Goal: Communication & Community: Answer question/provide support

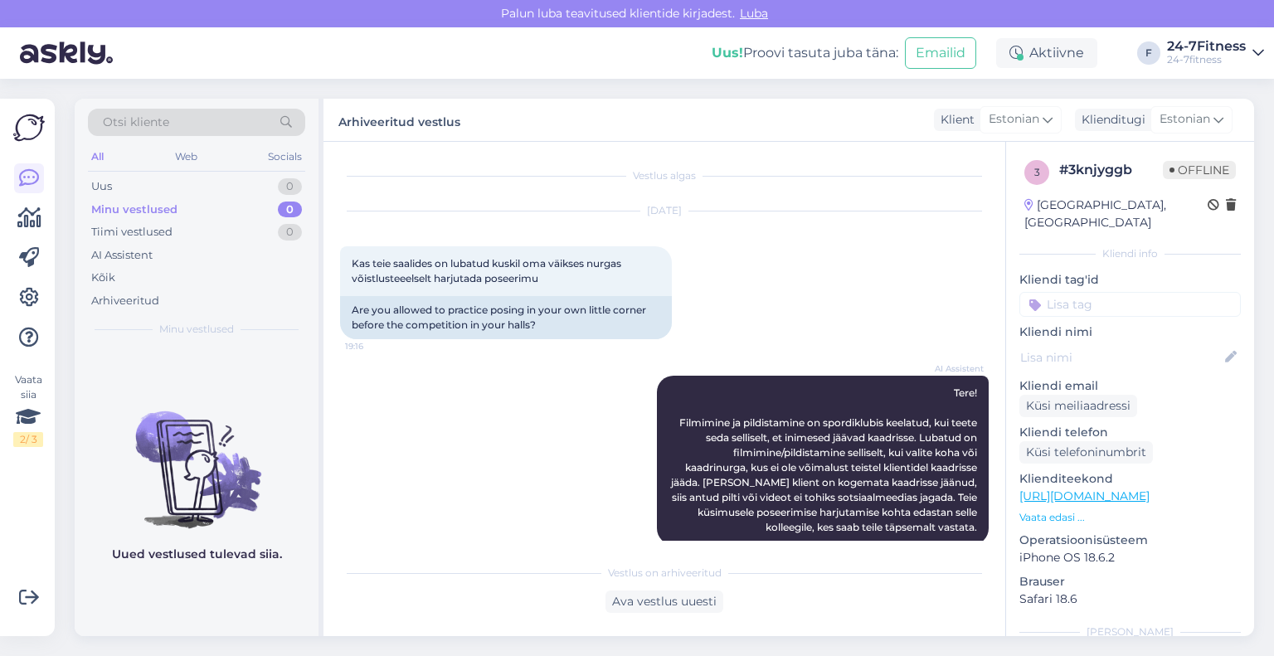
click at [153, 194] on div "Uus 0" at bounding box center [196, 186] width 217 height 23
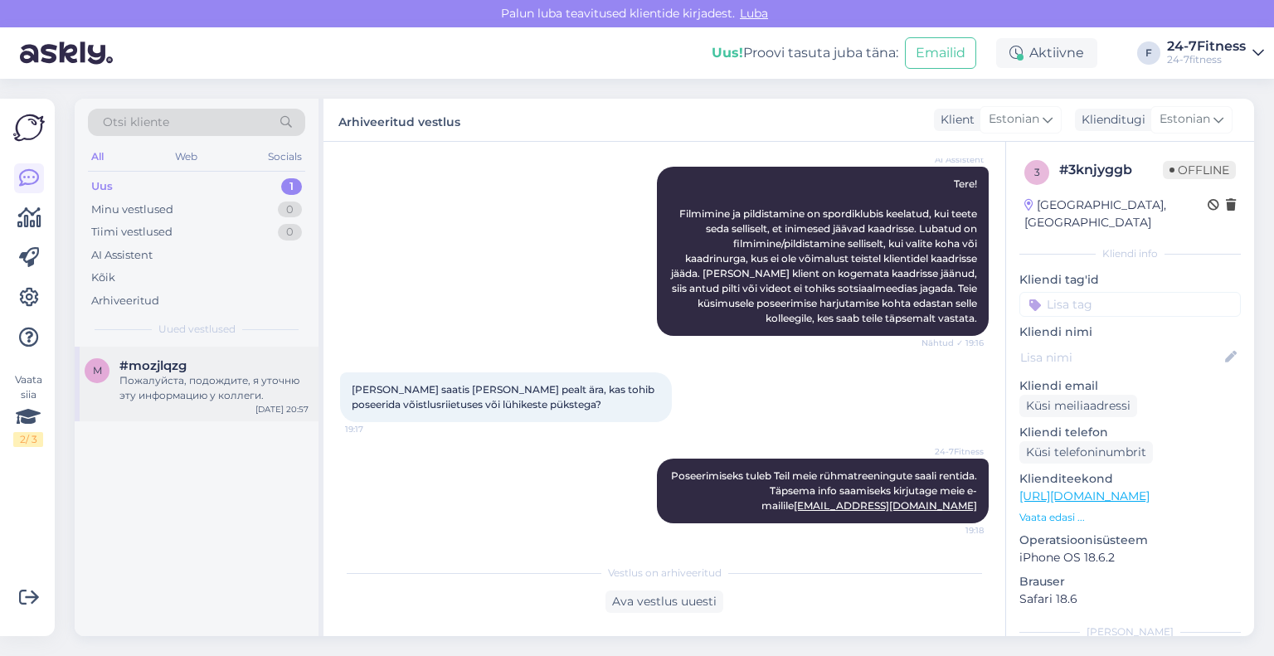
click at [136, 398] on div "Пожалуйста, подождите, я уточню эту информацию у коллеги." at bounding box center [213, 388] width 189 height 30
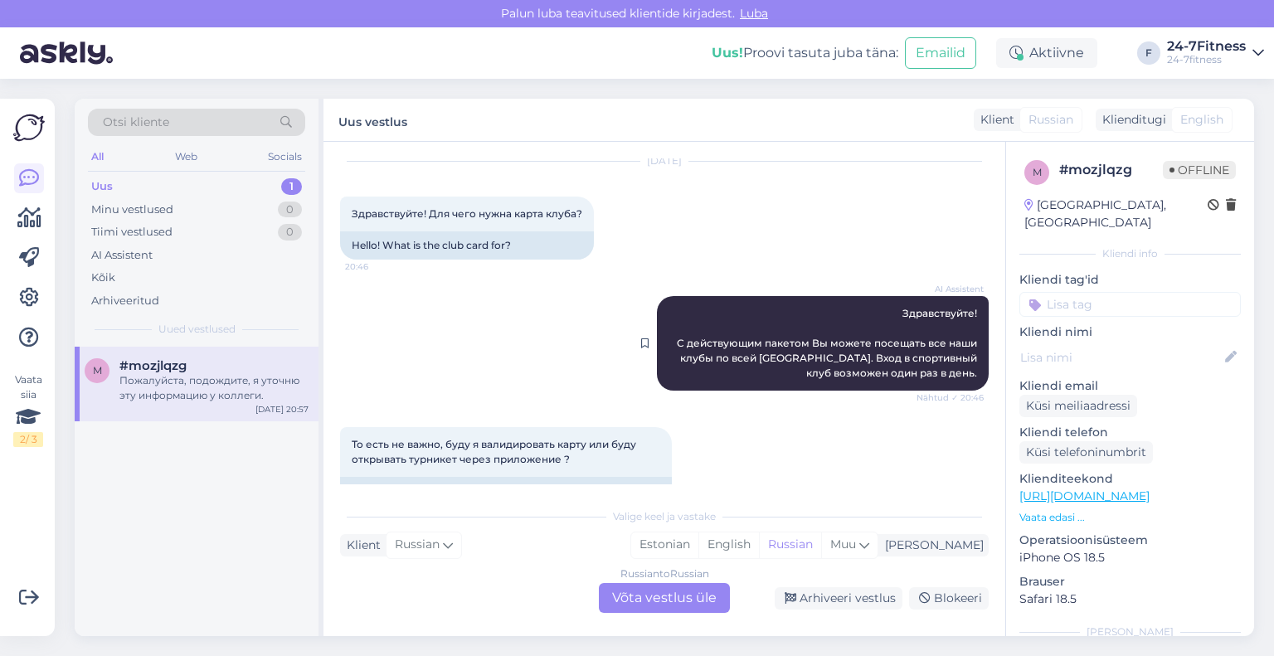
scroll to position [0, 0]
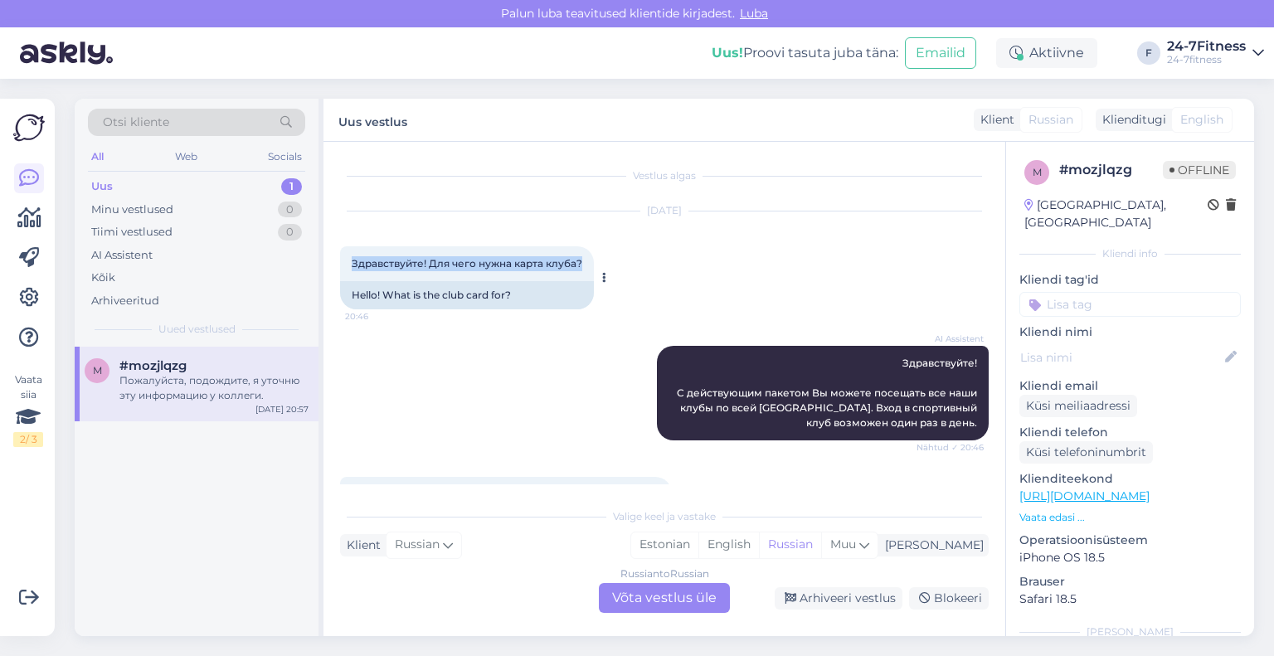
drag, startPoint x: 583, startPoint y: 264, endPoint x: 349, endPoint y: 269, distance: 234.0
click at [349, 269] on div "Здравствуйте! Для чего нужна карта клуба? 20:46" at bounding box center [467, 263] width 254 height 35
copy span "Здравствуйте! Для чего нужна карта клуба?"
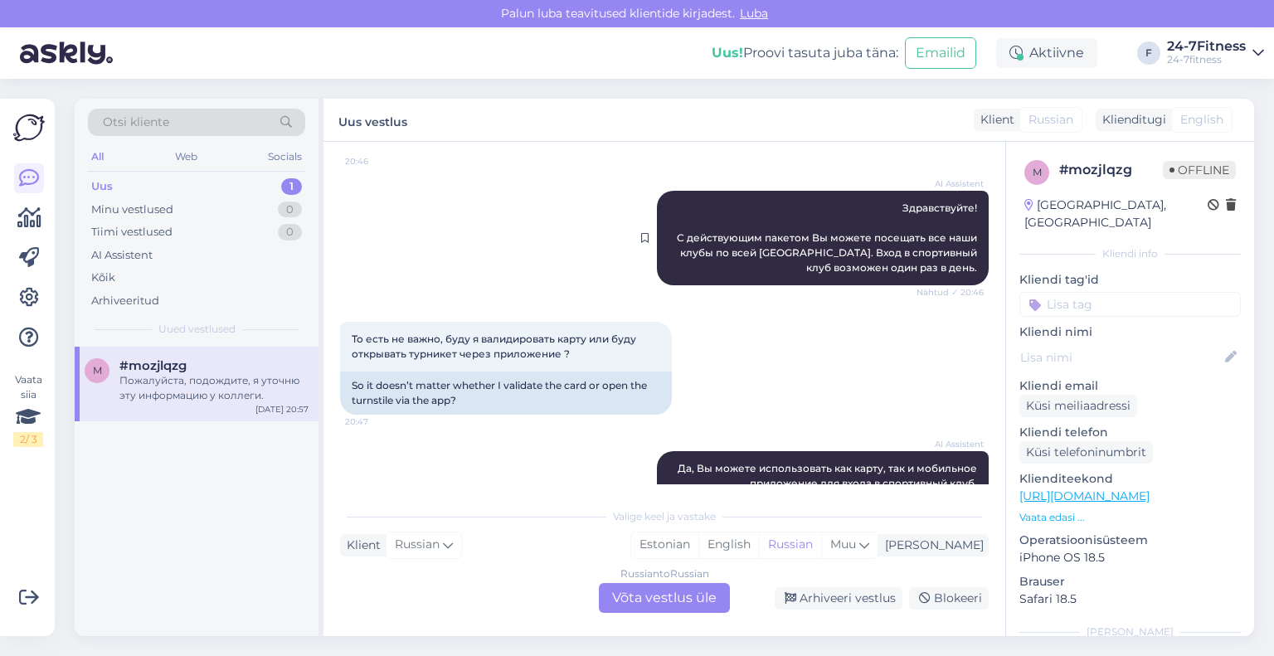
scroll to position [166, 0]
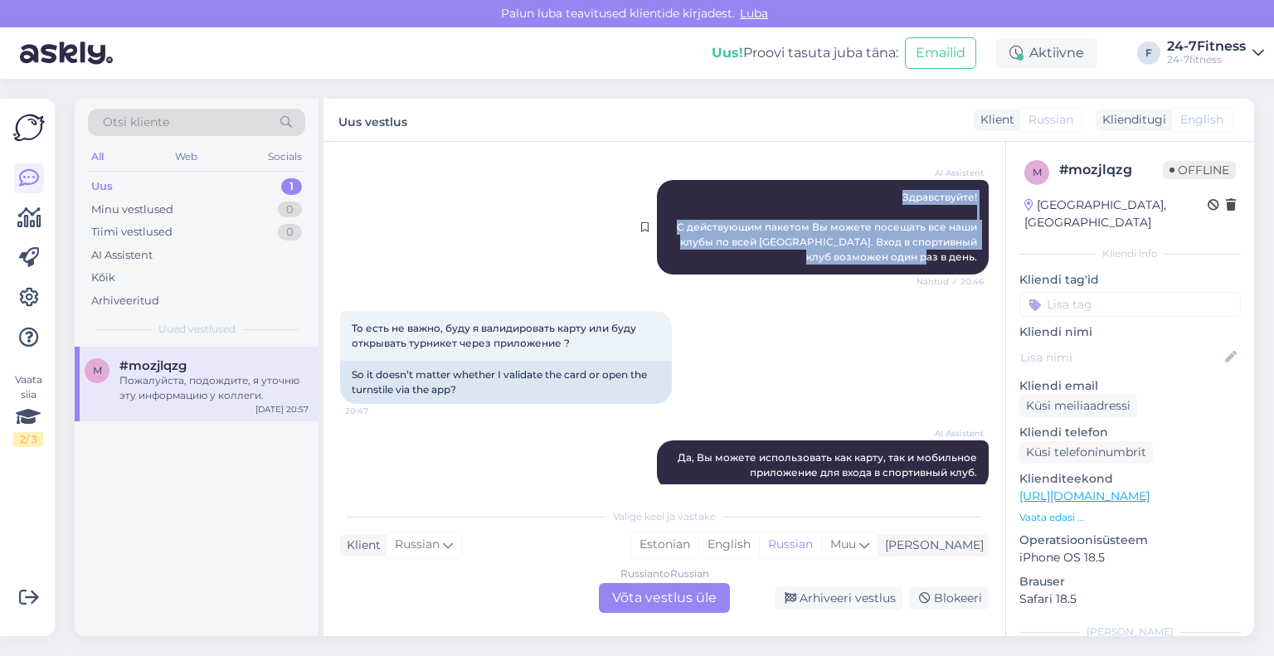
drag, startPoint x: 965, startPoint y: 257, endPoint x: 892, endPoint y: 186, distance: 102.1
click at [892, 186] on div "AI Assistent Здравствуйте! С действующим пакетом Вы можете посещать все наши кл…" at bounding box center [823, 227] width 332 height 95
copy span "Здравствуйте! С действующим пакетом Вы можете посещать все наши клубы по всей […"
drag, startPoint x: 581, startPoint y: 338, endPoint x: 342, endPoint y: 318, distance: 239.8
click at [342, 318] on div "То есть не важно, буду я валидировать карту или буду открывать турникет через п…" at bounding box center [506, 336] width 332 height 50
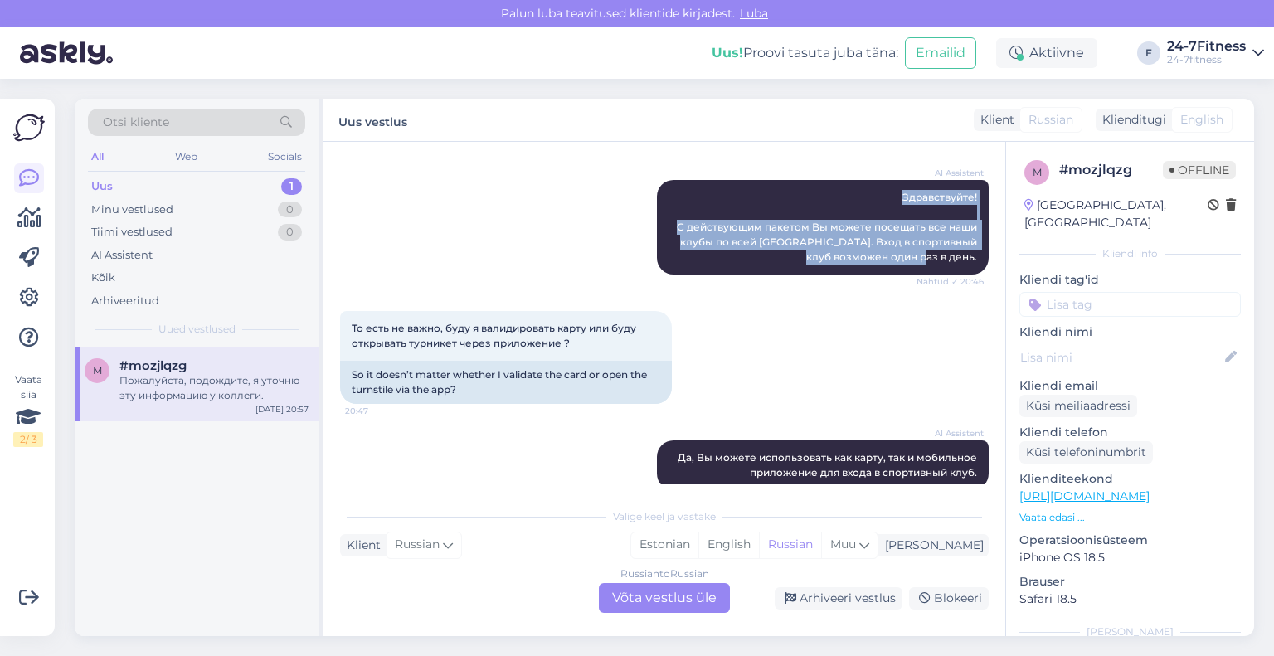
copy span "То есть не важно, буду я валидировать карту или буду открывать турникет через п…"
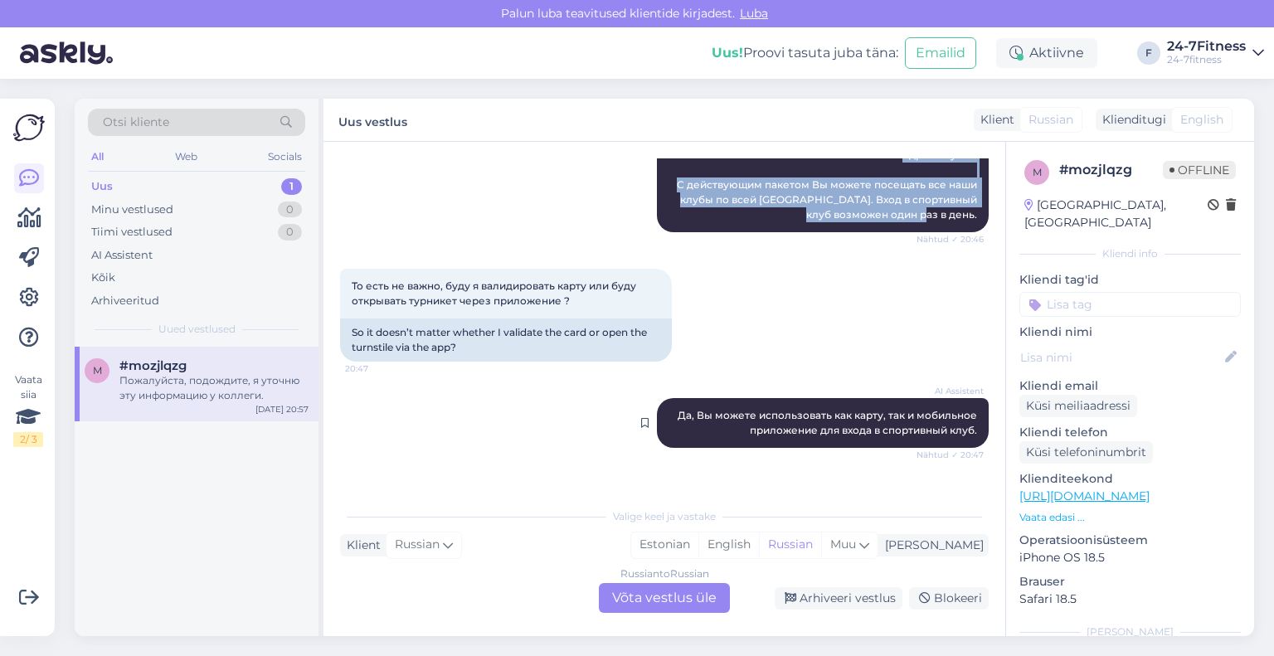
scroll to position [249, 0]
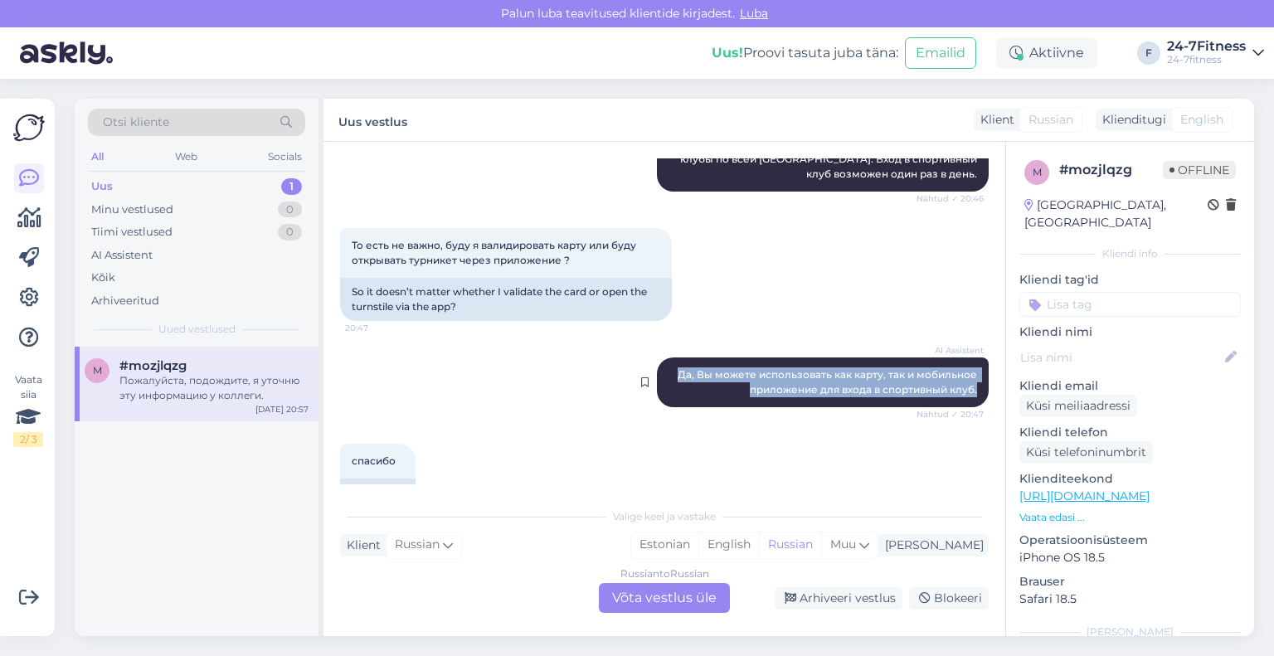
drag, startPoint x: 966, startPoint y: 388, endPoint x: 663, endPoint y: 372, distance: 304.1
click at [663, 372] on div "AI Assistent Да, Вы можете использовать как карту, так и мобильное приложение д…" at bounding box center [823, 383] width 332 height 50
copy span "Да, Вы можете использовать как карту, так и мобильное приложение для входа в сп…"
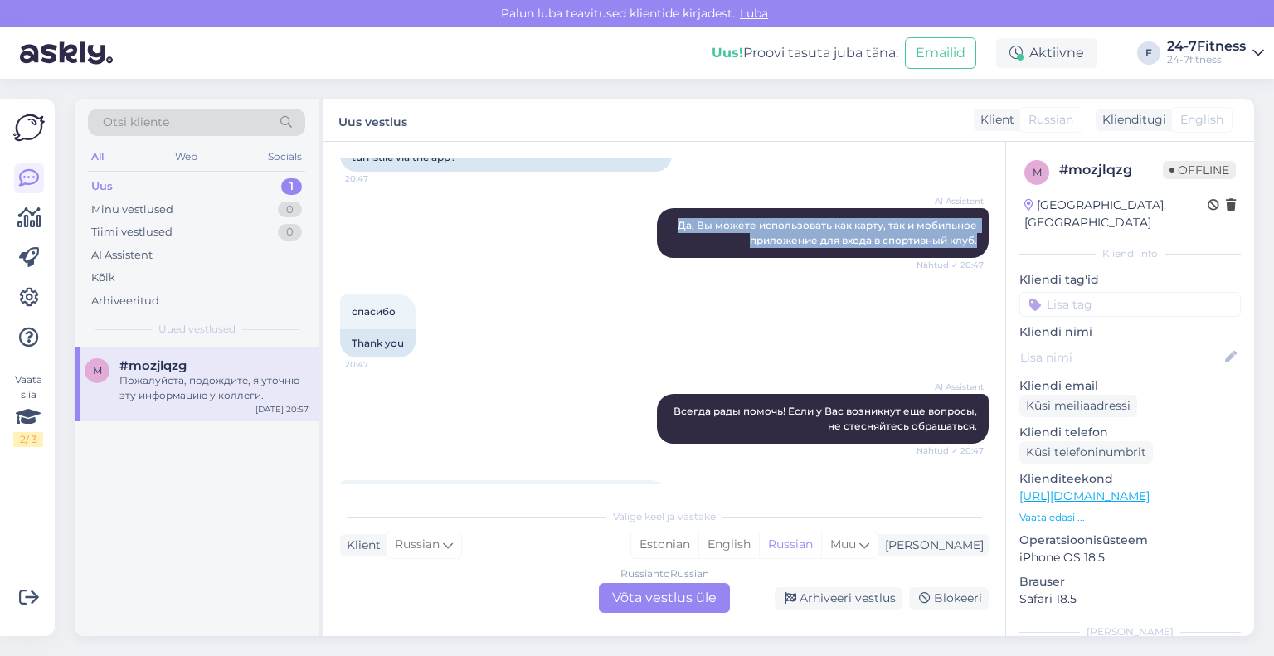
scroll to position [498, 0]
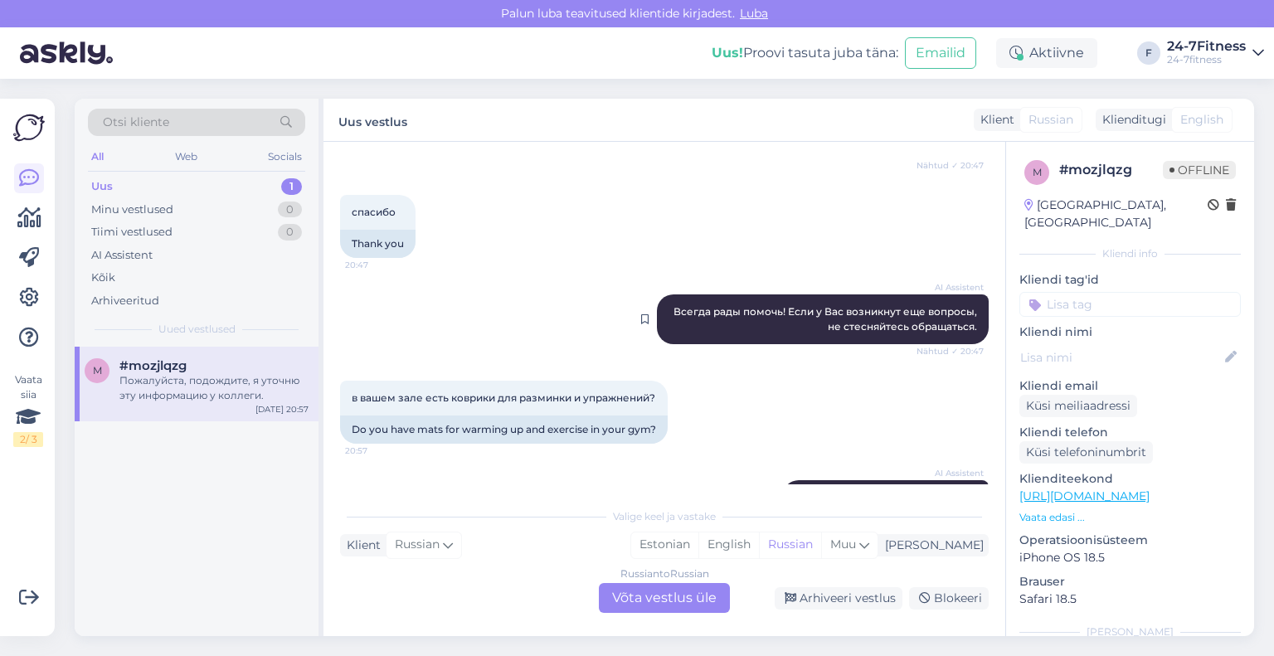
click at [959, 326] on span "Всегда рады помочь! Если у Вас возникнут еще вопросы, не стесняйтесь обращаться." at bounding box center [827, 318] width 306 height 27
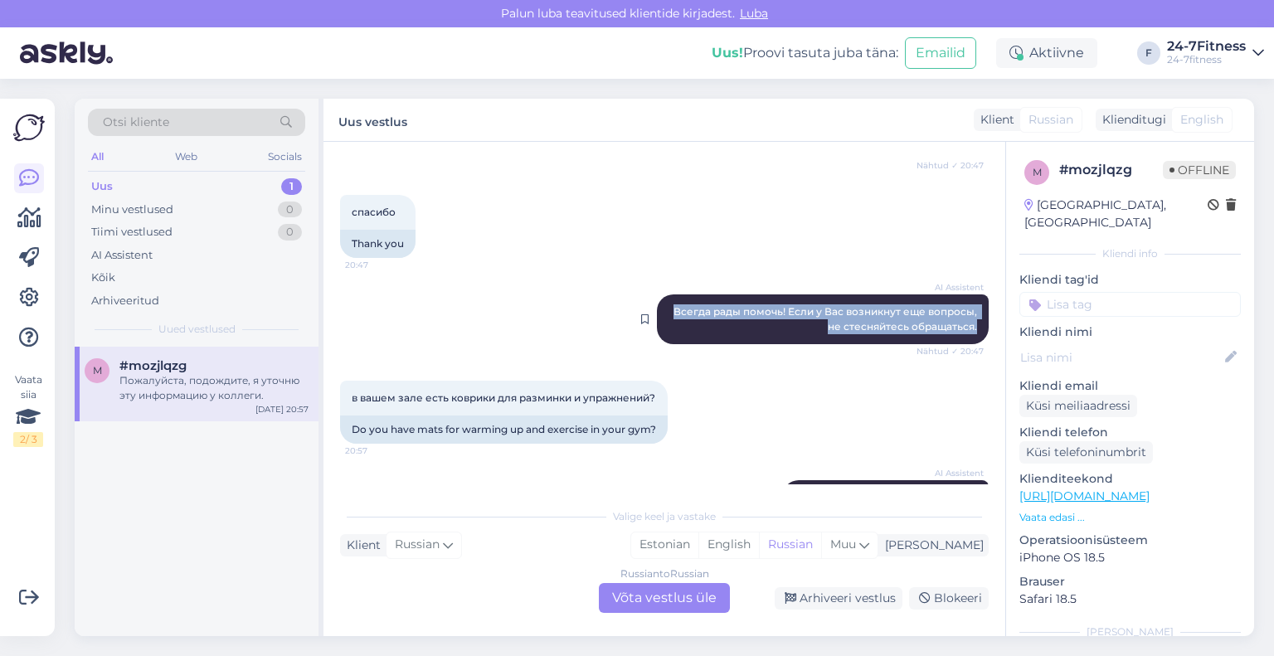
drag, startPoint x: 968, startPoint y: 324, endPoint x: 654, endPoint y: 313, distance: 314.6
click at [657, 313] on div "AI Assistent Всегда рады помочь! Если у Вас возникнут еще вопросы, не стесняйте…" at bounding box center [823, 319] width 332 height 50
copy span "Всегда рады помочь! Если у Вас возникнут еще вопросы, не стесняйтесь обращаться."
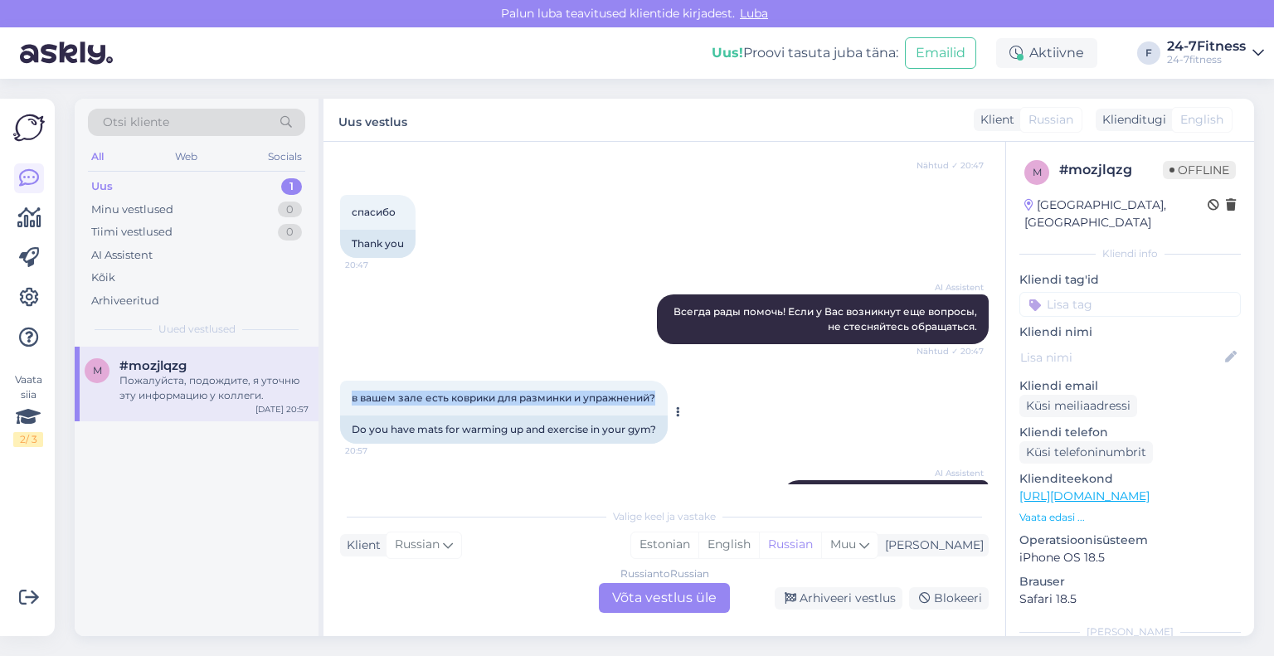
drag, startPoint x: 664, startPoint y: 397, endPoint x: 345, endPoint y: 409, distance: 318.7
click at [345, 409] on div "в вашем зале есть коврики для разминки и упражнений? 20:57" at bounding box center [504, 398] width 328 height 35
copy span "в вашем зале есть коврики для разминки и упражнений?"
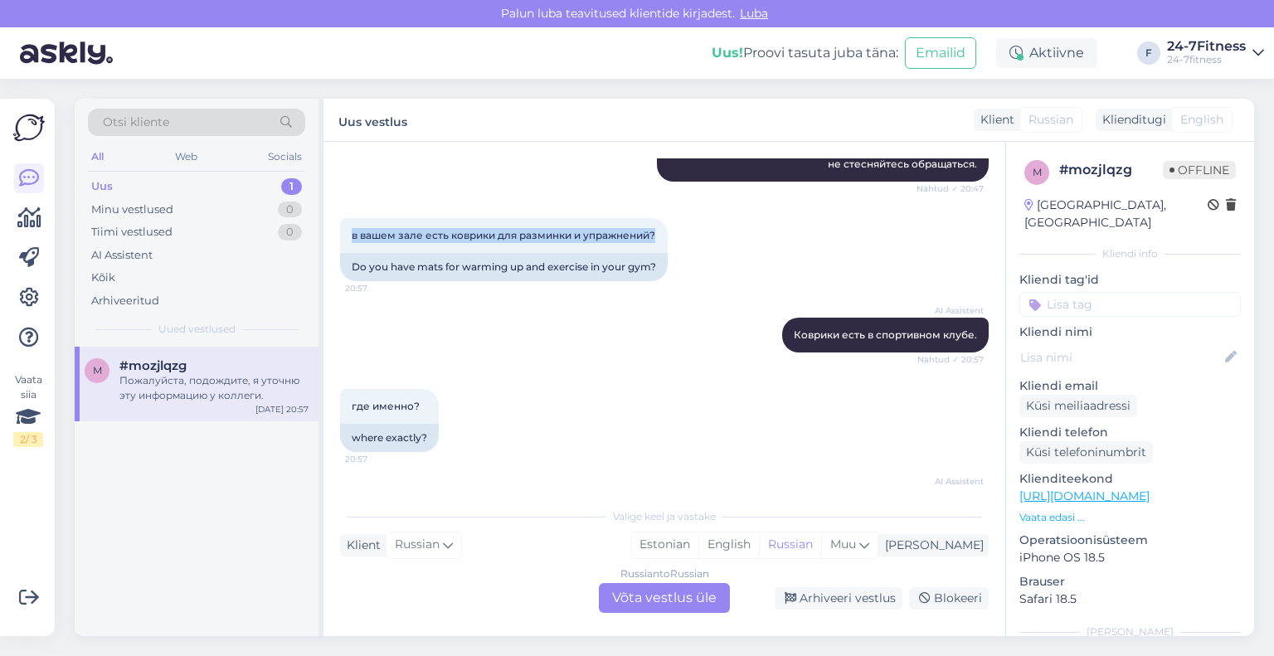
scroll to position [664, 0]
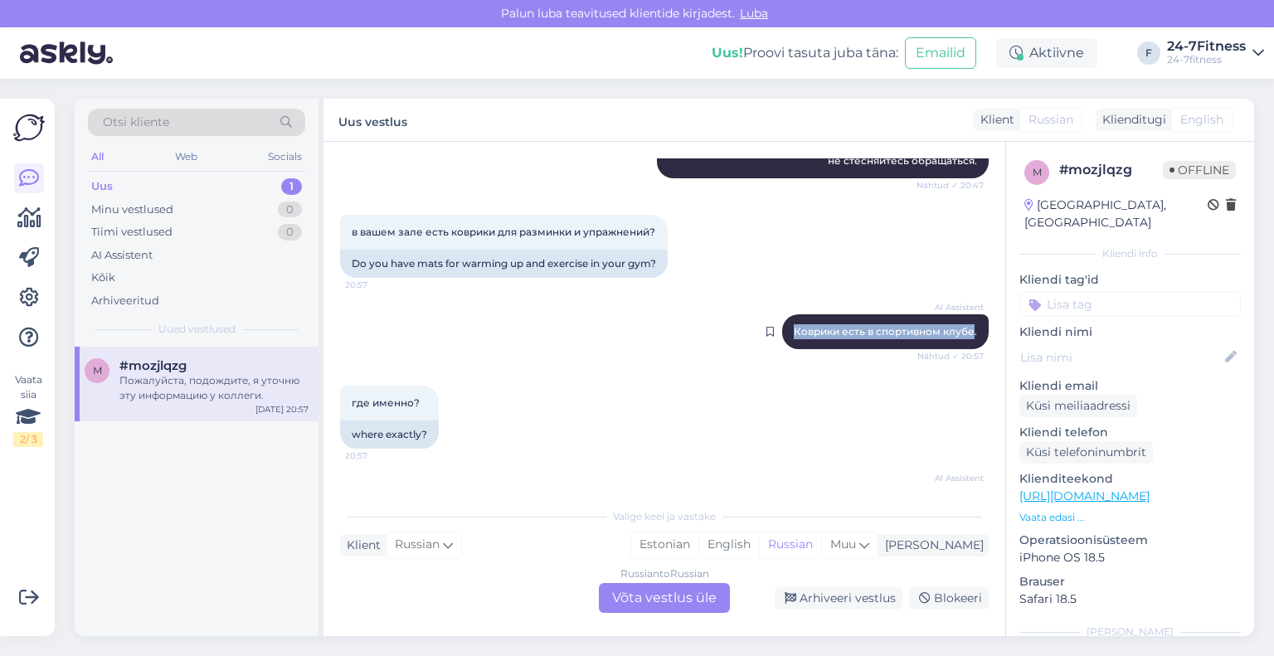
drag, startPoint x: 962, startPoint y: 329, endPoint x: 778, endPoint y: 338, distance: 184.3
click at [782, 338] on div "AI Assistent [PERSON_NAME] есть в спортивном клубе. Nähtud ✓ 20:57" at bounding box center [885, 331] width 207 height 35
copy span "Коврики есть в спортивном клубе"
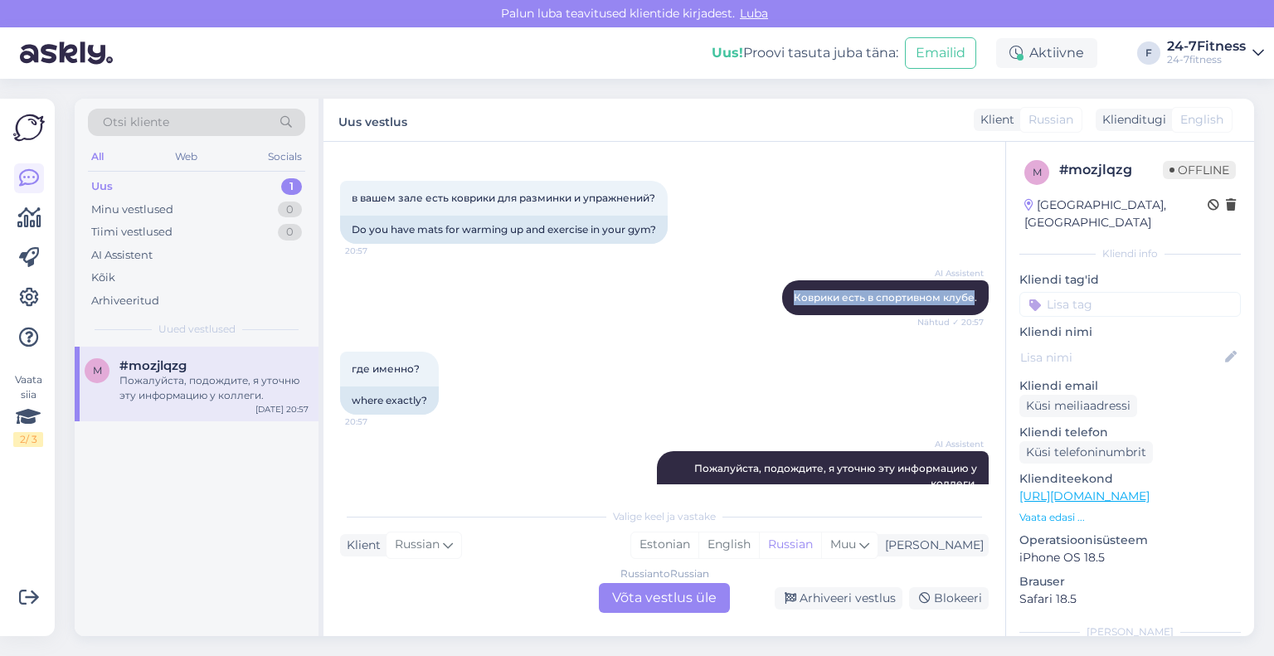
scroll to position [732, 0]
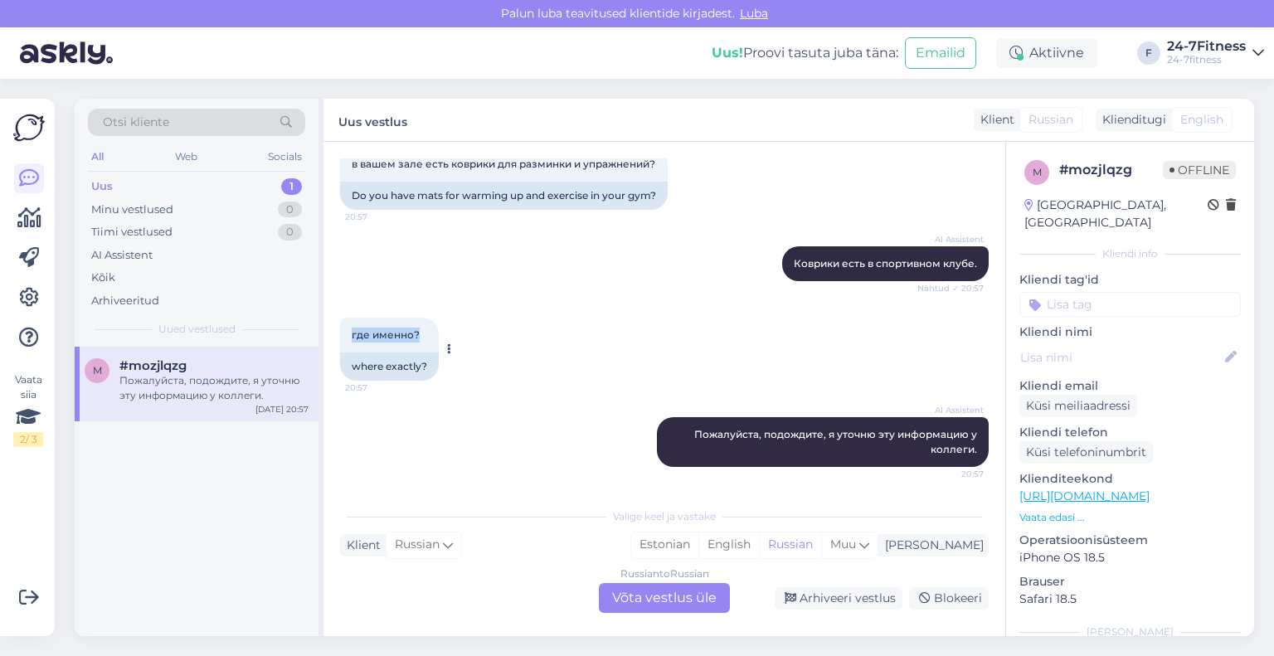
drag, startPoint x: 416, startPoint y: 334, endPoint x: 349, endPoint y: 340, distance: 67.4
click at [349, 340] on div "где именно? 20:57" at bounding box center [389, 335] width 99 height 35
copy span "где именно?"
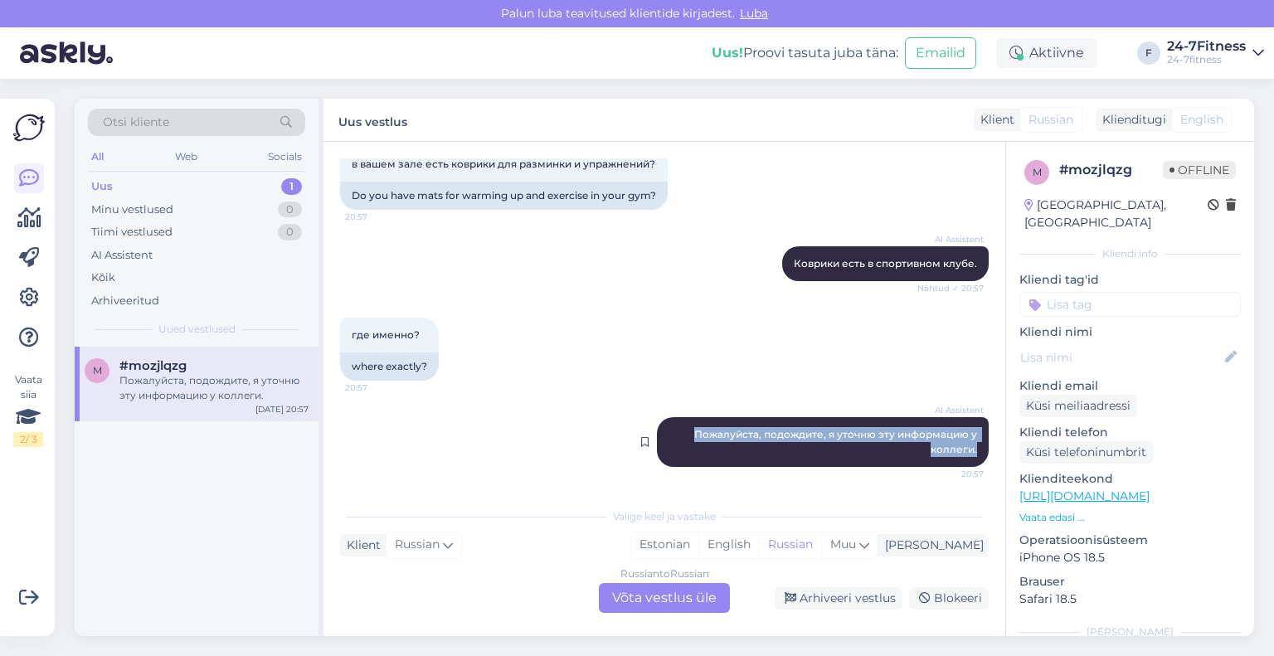
drag, startPoint x: 967, startPoint y: 451, endPoint x: 664, endPoint y: 431, distance: 304.3
click at [664, 431] on div "AI Assistent Пожалуйста, подождите, я уточню эту информацию у коллеги. 20:57" at bounding box center [823, 442] width 332 height 50
copy span "Пожалуйста, подождите, я уточню эту информацию у коллеги."
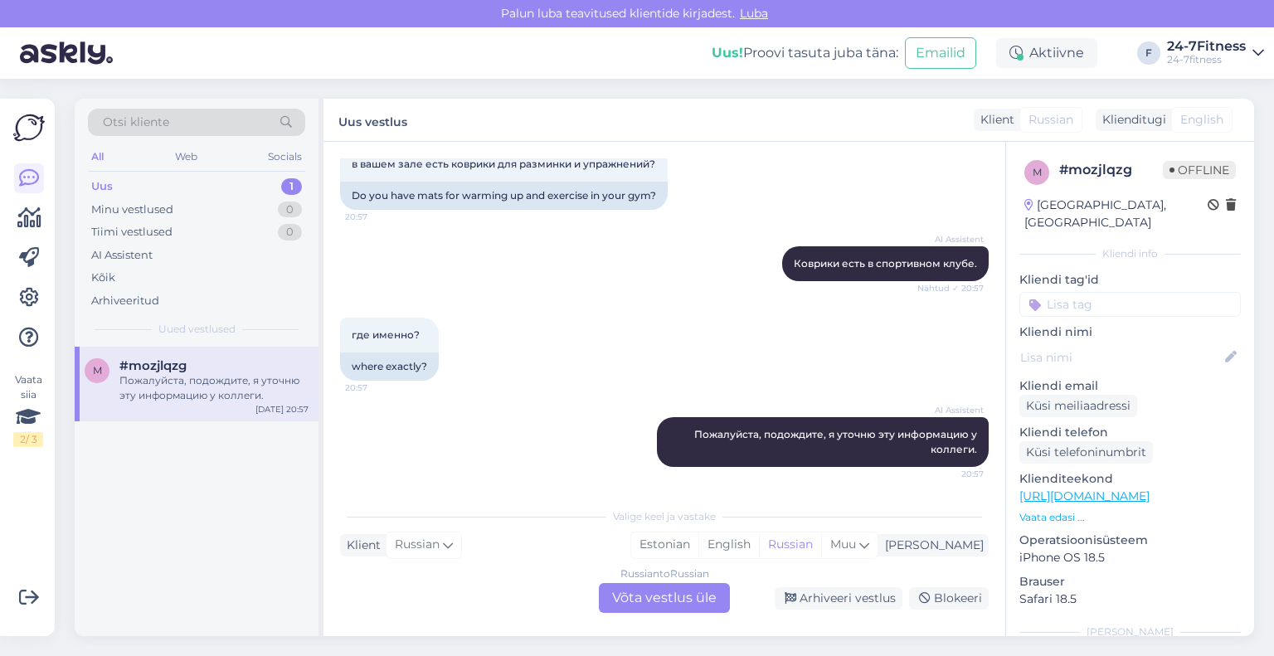
click at [673, 596] on div "Russian to Russian Võta vestlus üle" at bounding box center [664, 598] width 131 height 30
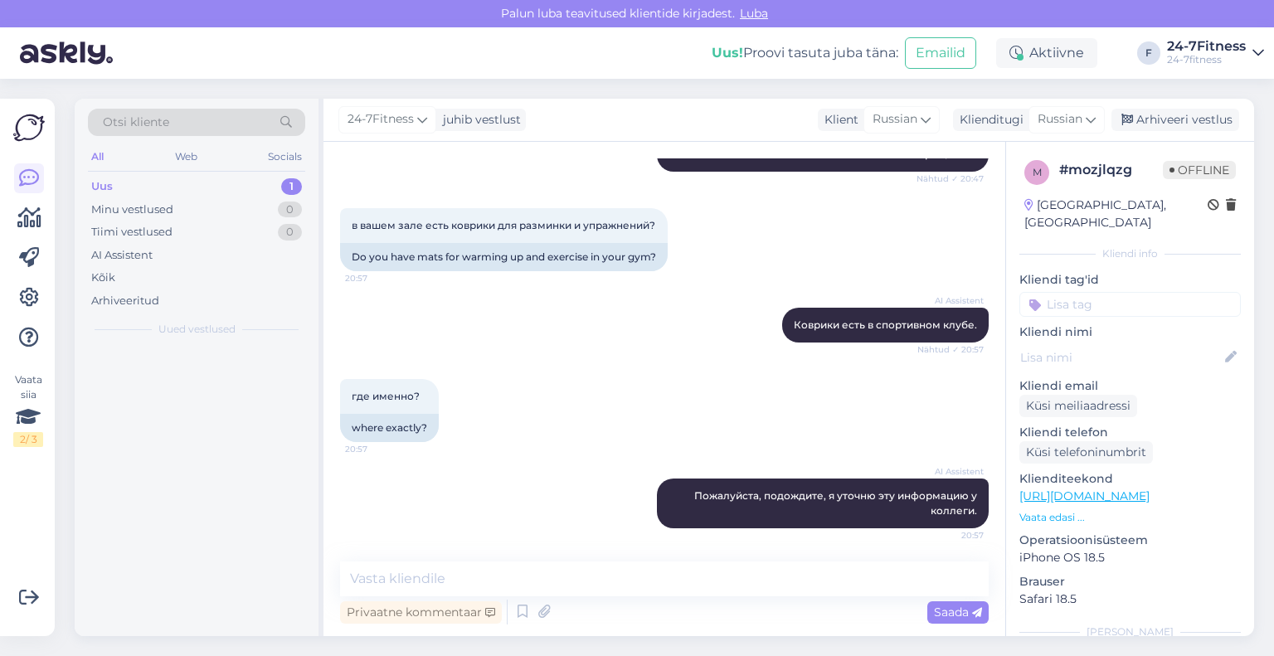
scroll to position [670, 0]
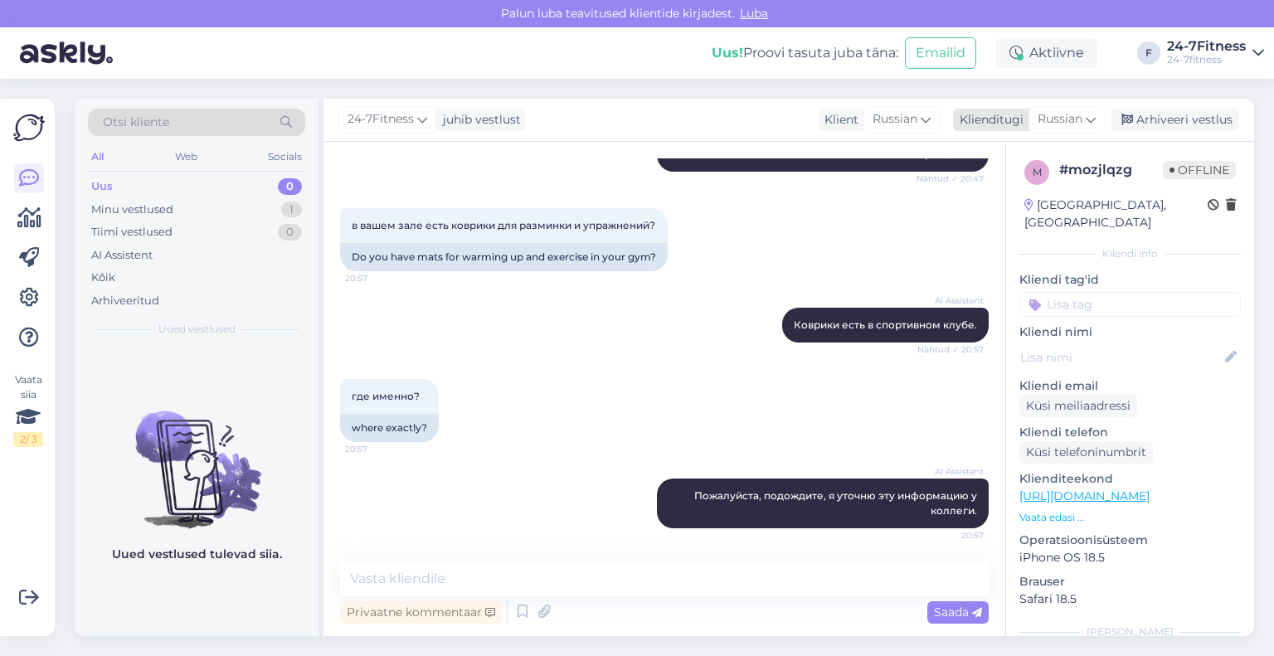
click at [1029, 119] on div "Russian" at bounding box center [1067, 119] width 76 height 27
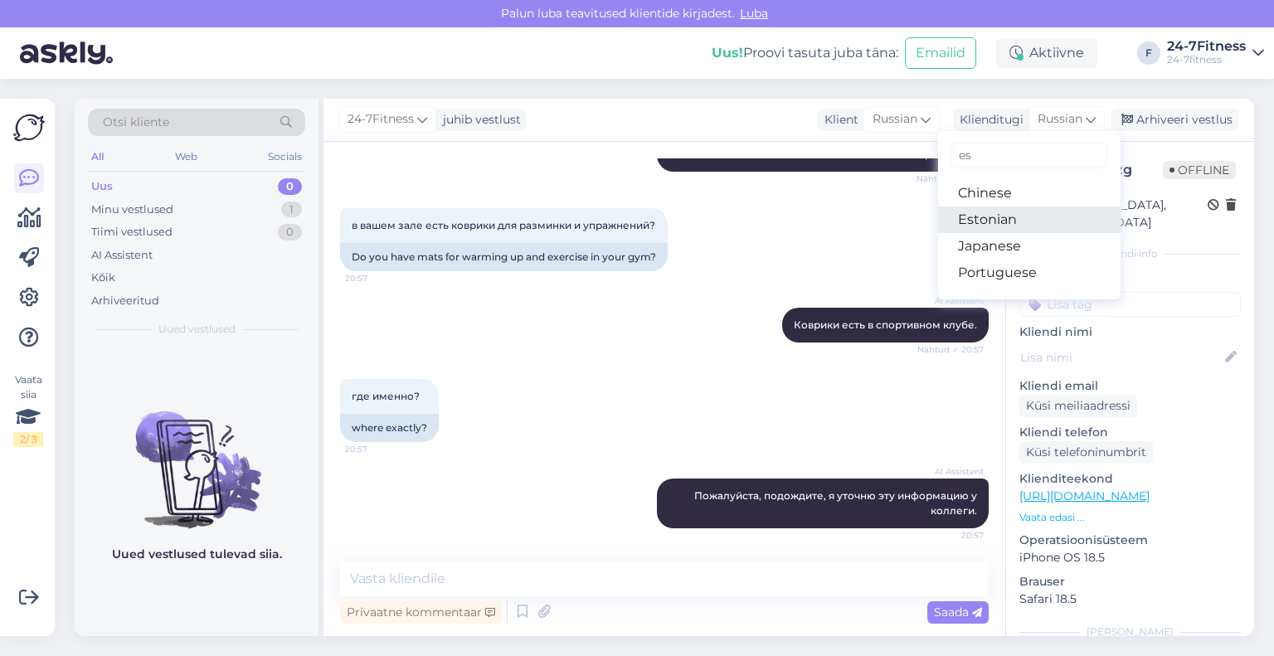
type input "es"
click at [1009, 209] on link "Estonian" at bounding box center [1029, 220] width 182 height 27
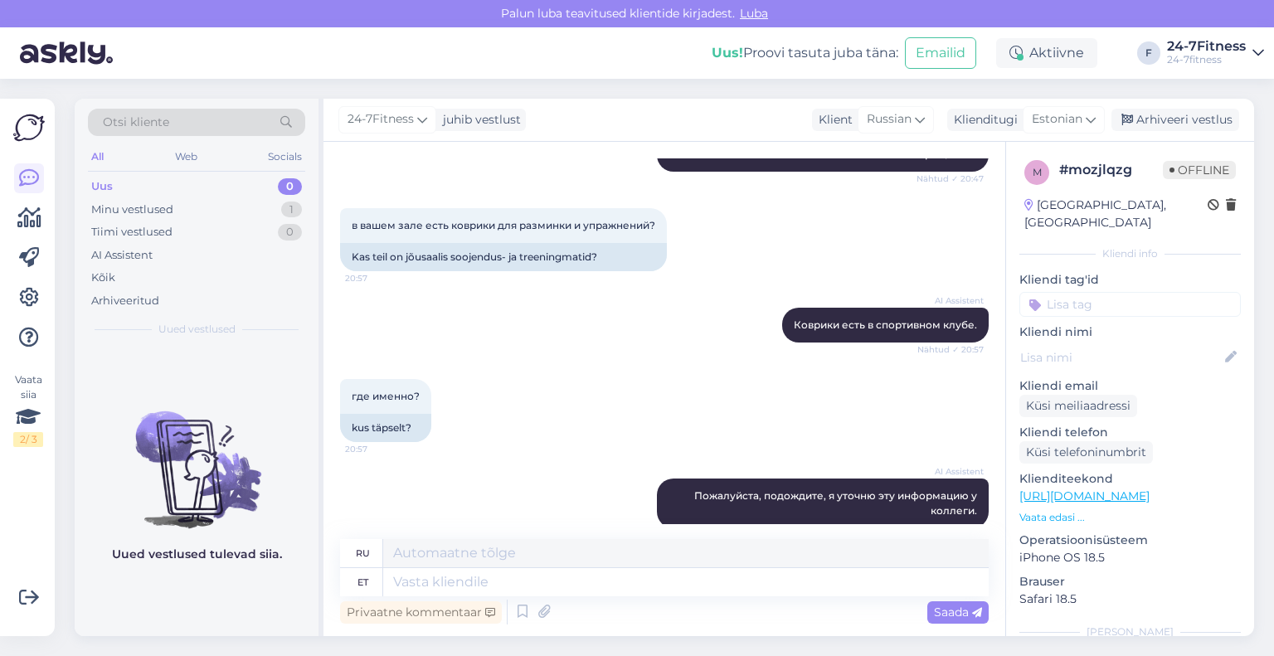
scroll to position [692, 0]
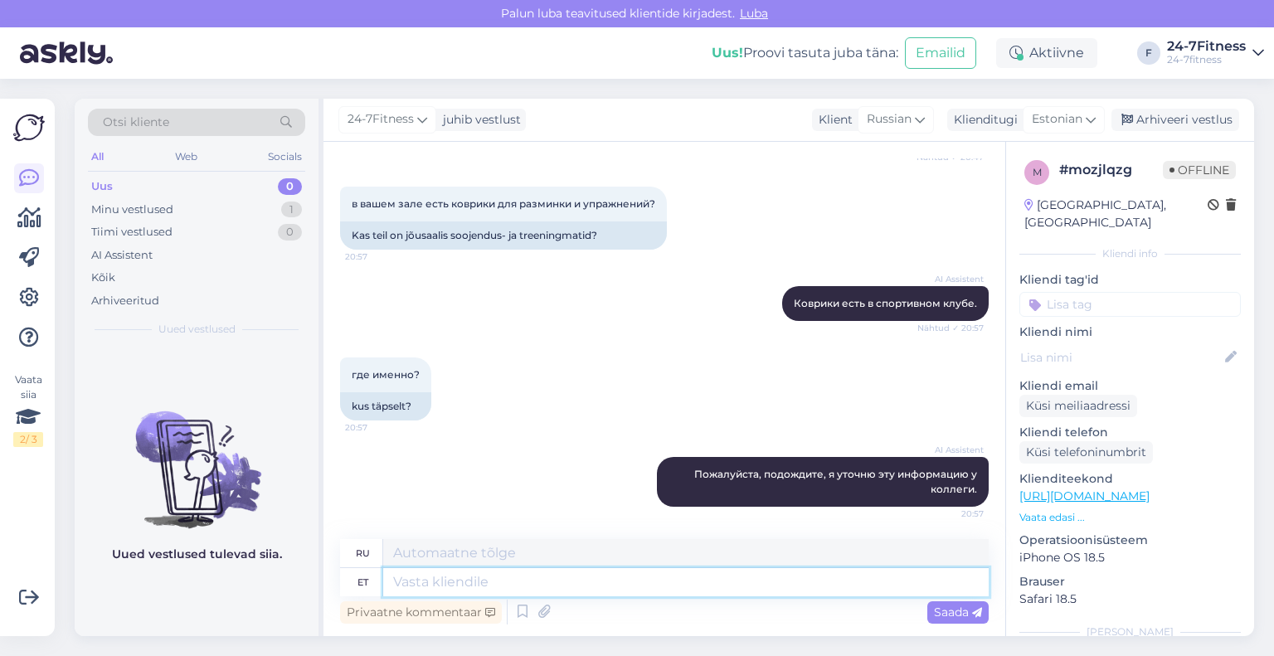
click at [605, 592] on textarea at bounding box center [686, 582] width 606 height 28
paste textarea "Matid on seinapeale riputatud, tavaliselt venitusalal."
type textarea "Matid on seinapeale riputatud, tavaliselt venitusalal."
type textarea "Коврики вешаются на стену, обычно в зоне растяжки."
type textarea "Matid on seinapeale riputatud, tavaliselt venitusalal."
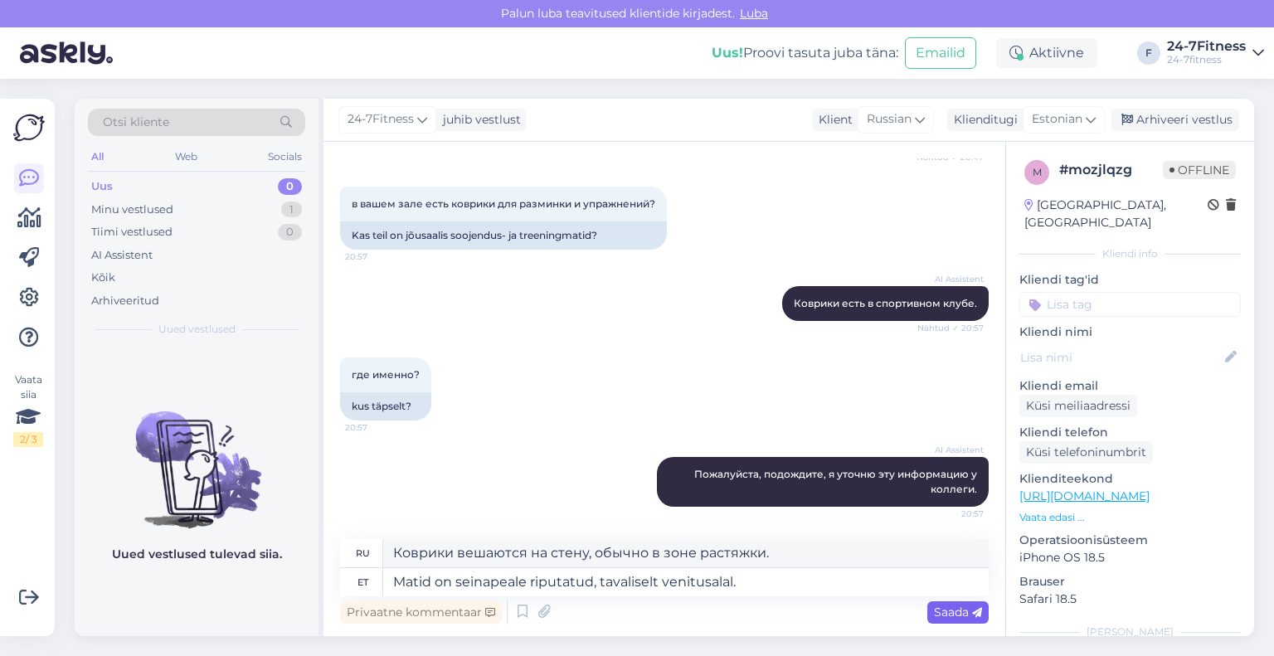
click at [956, 615] on span "Saada" at bounding box center [958, 612] width 48 height 15
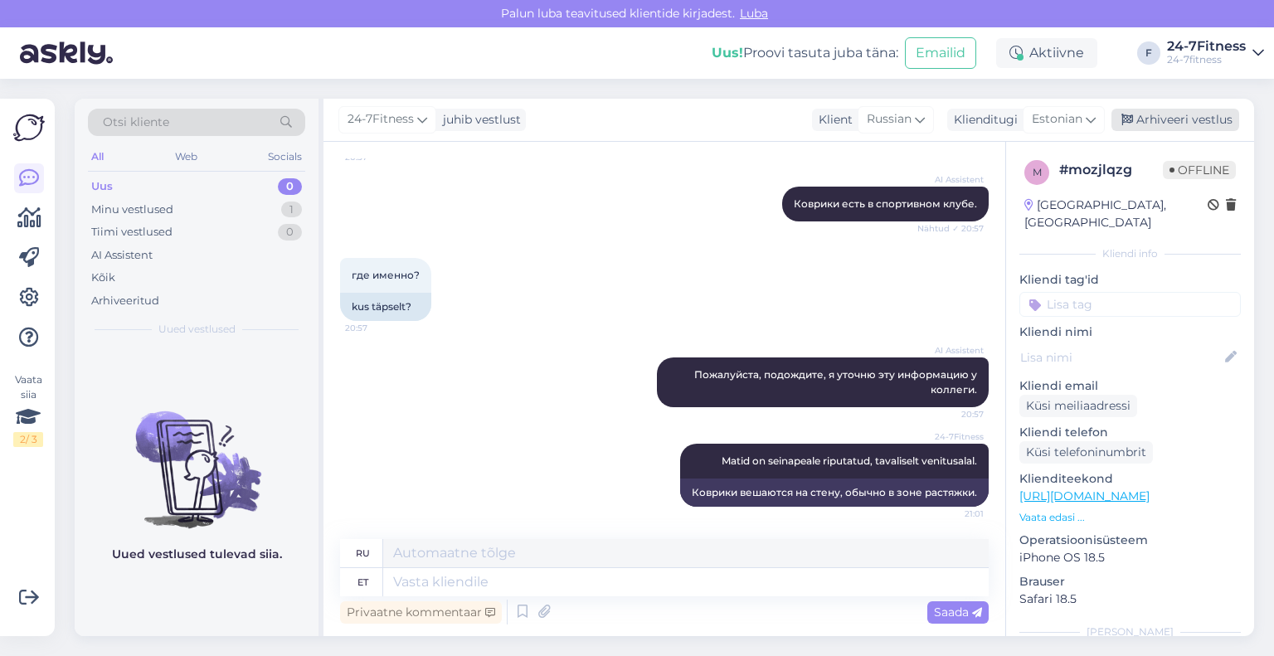
click at [1152, 109] on div "Arhiveeri vestlus" at bounding box center [1176, 120] width 128 height 22
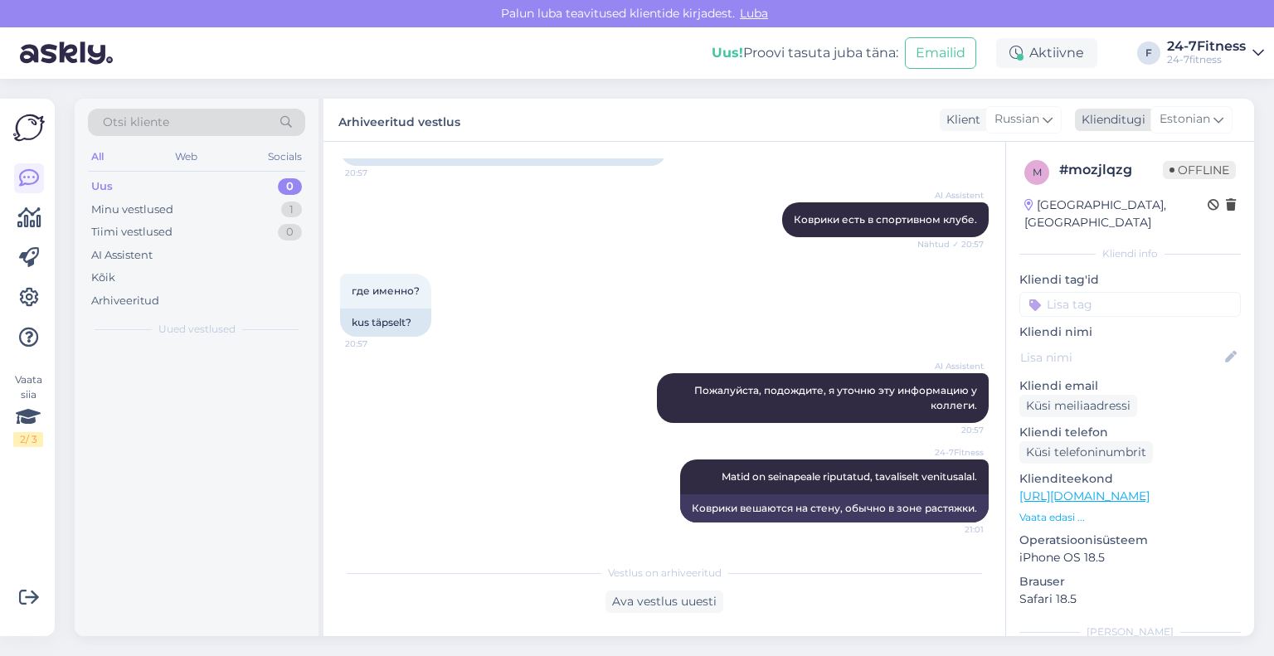
scroll to position [775, 0]
click at [1152, 115] on div "Estonian" at bounding box center [1192, 119] width 82 height 27
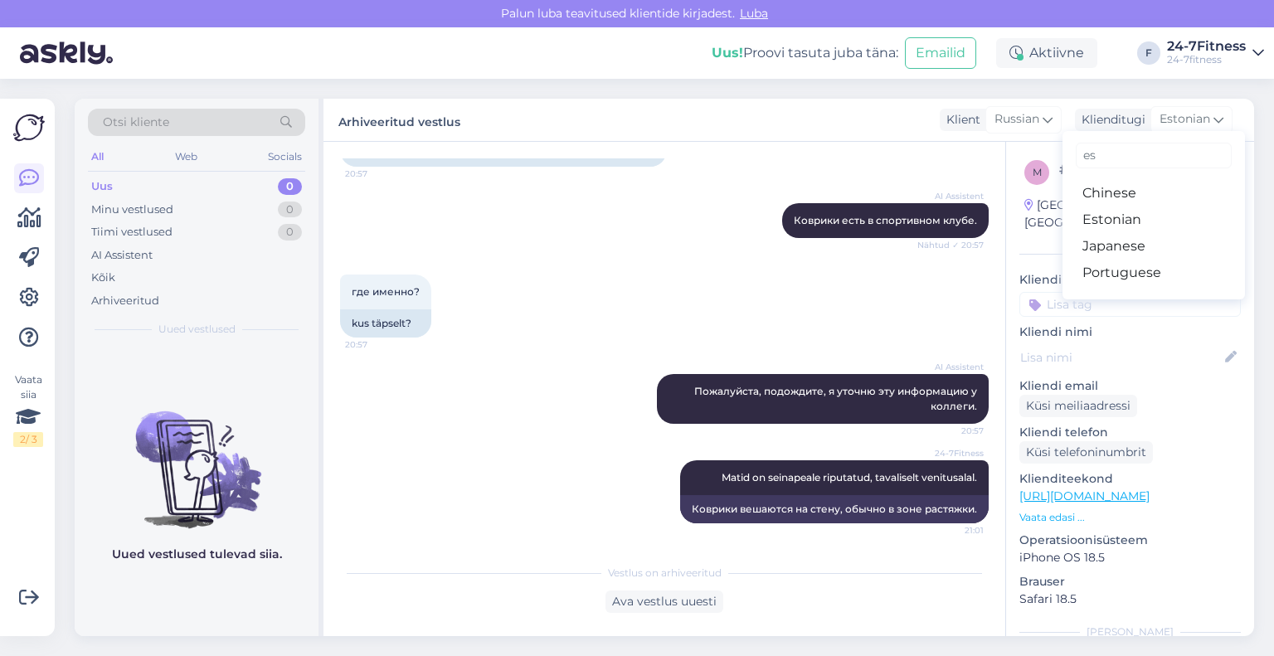
click at [571, 344] on div "где именно? 20:57 kus täpselt?" at bounding box center [664, 306] width 649 height 100
